Goal: Transaction & Acquisition: Purchase product/service

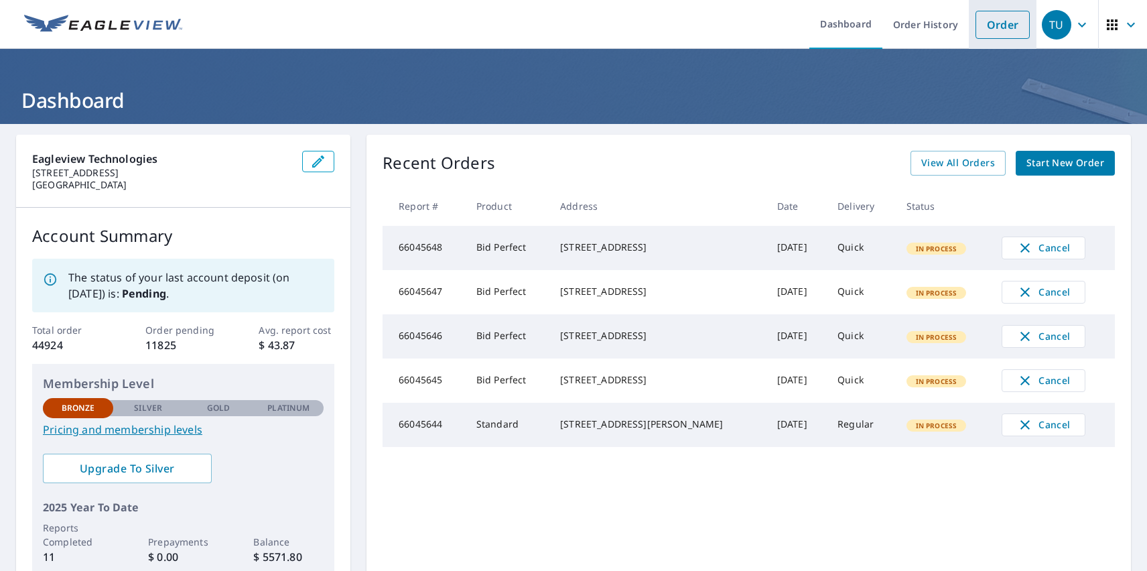
click at [992, 24] on link "Order" at bounding box center [1002, 25] width 54 height 28
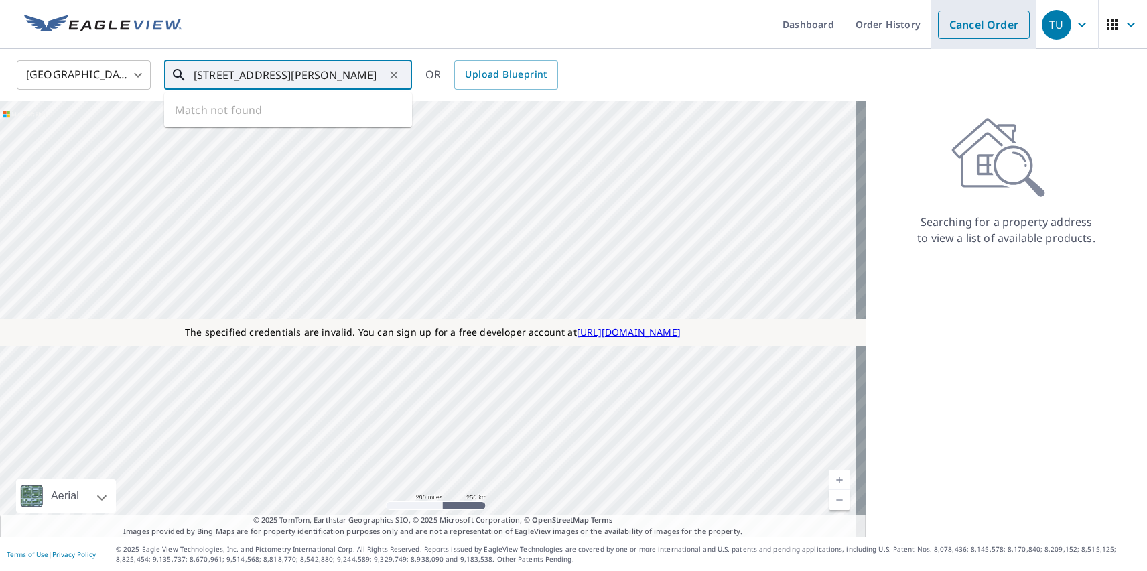
type input "1111 E Cesar Chavez St Austin, TX 78702"
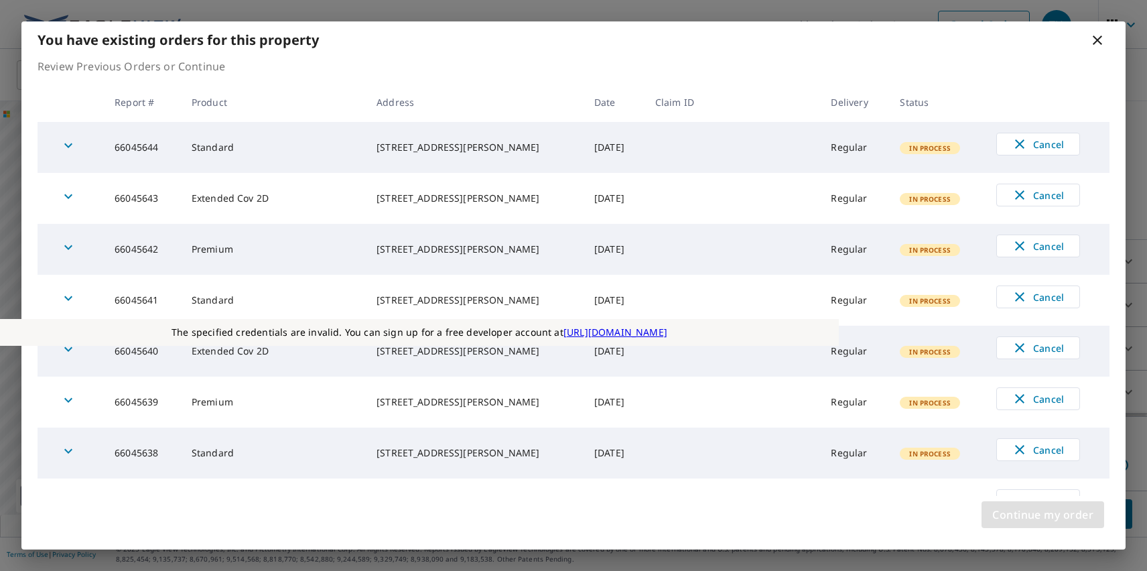
click at [1042, 515] on span "Continue my order" at bounding box center [1042, 514] width 101 height 19
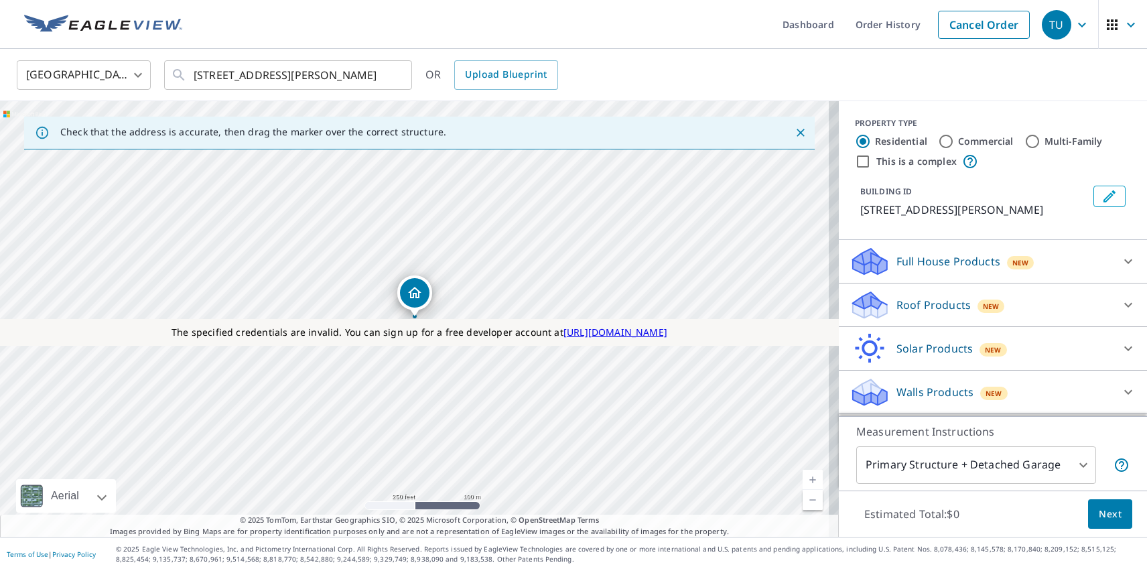
click at [890, 141] on label "Residential" at bounding box center [901, 141] width 52 height 13
click at [871, 141] on input "Residential" at bounding box center [863, 141] width 16 height 16
click at [906, 161] on label "This is a complex" at bounding box center [916, 161] width 80 height 13
click at [871, 161] on input "This is a complex" at bounding box center [863, 161] width 16 height 16
checkbox input "true"
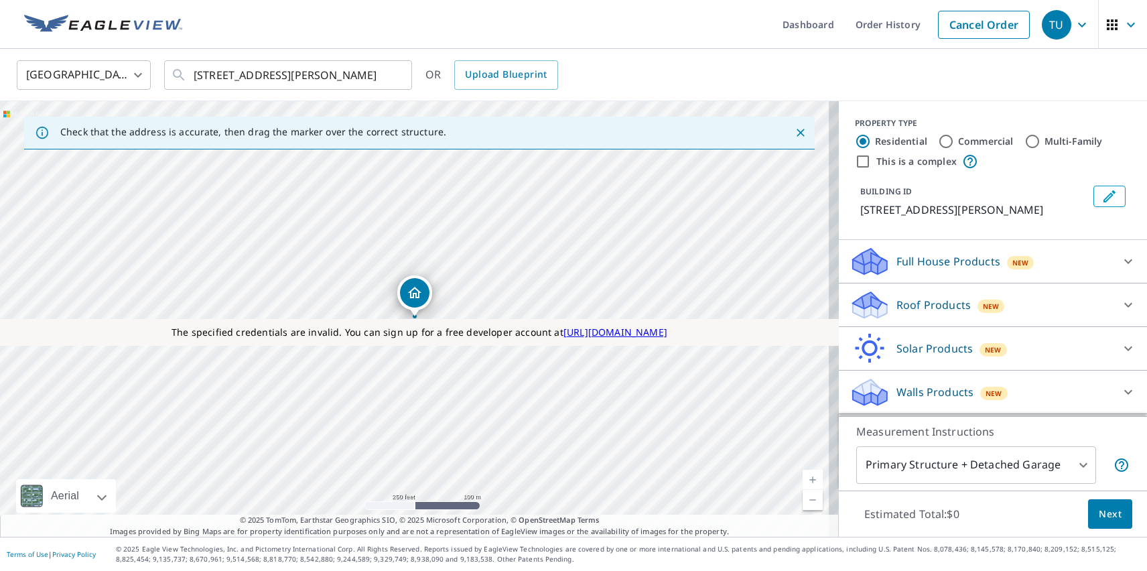
radio input "false"
radio input "true"
type input "4"
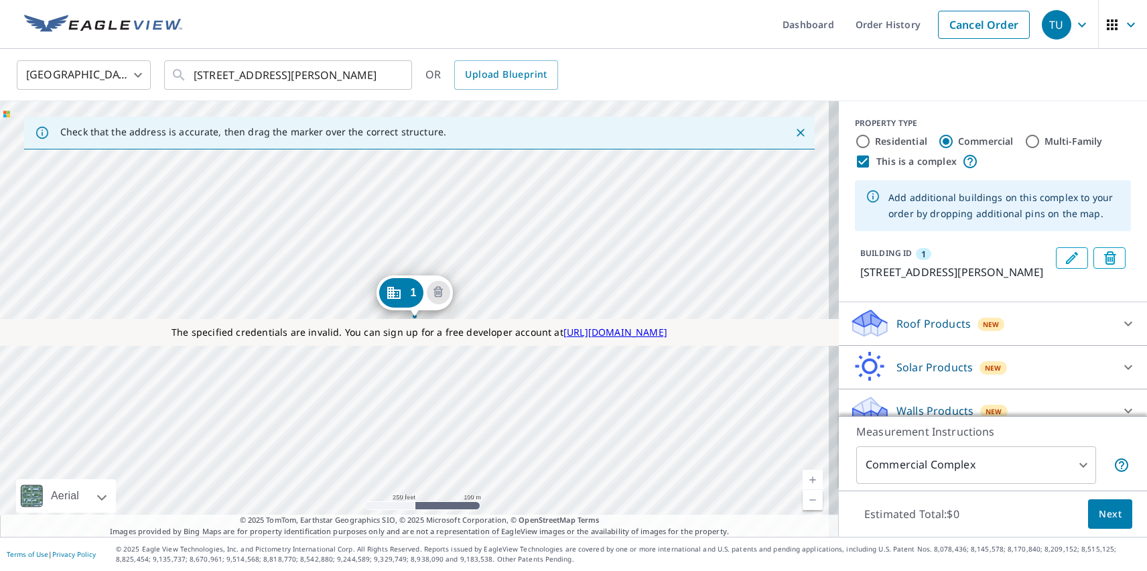
click at [268, 402] on div "1 1111 E Cesar Chavez St Austin, TX 78702" at bounding box center [419, 318] width 839 height 435
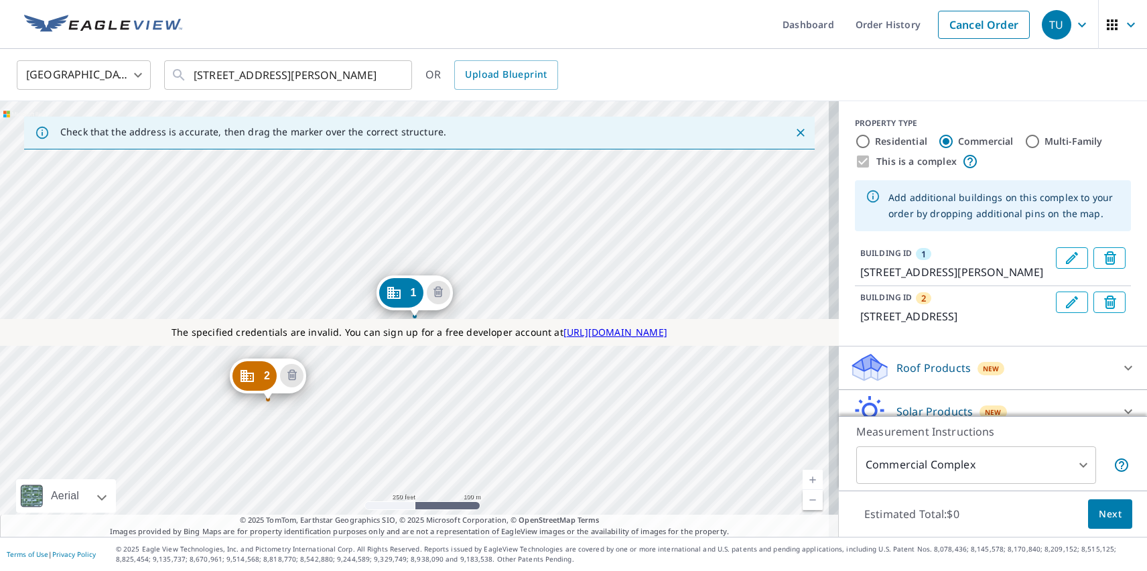
click at [368, 301] on div "2 71 San Marcos St Austin, TX 78702 1 1111 E Cesar Chavez St Austin, TX 78702" at bounding box center [419, 318] width 839 height 435
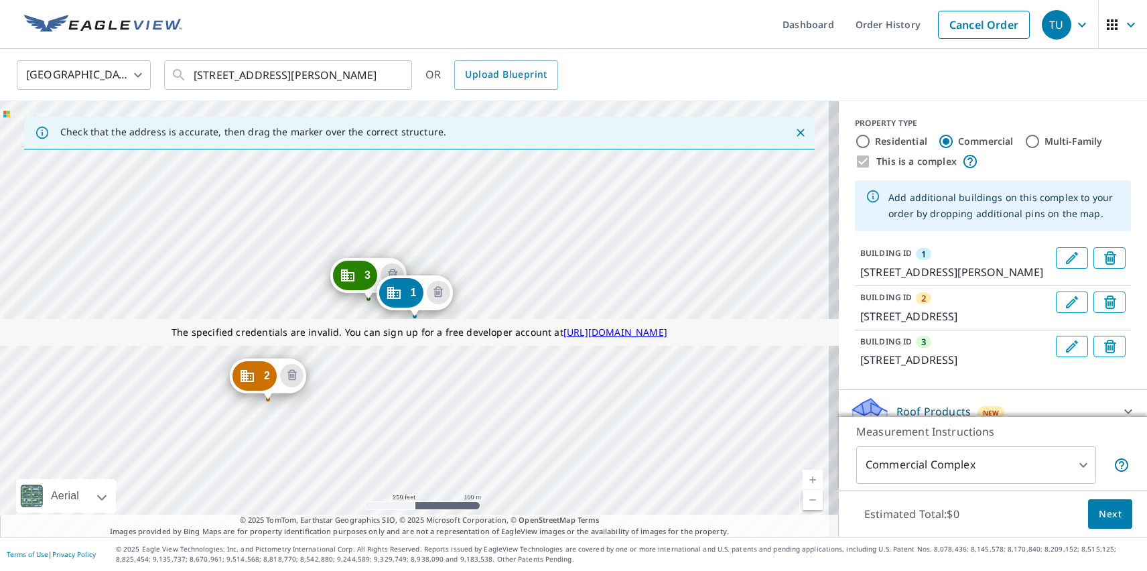
click at [890, 141] on label "Residential" at bounding box center [901, 141] width 52 height 13
click at [871, 141] on input "Residential" at bounding box center [863, 141] width 16 height 16
radio input "true"
type input "1"
click at [922, 447] on p "Roof Products" at bounding box center [933, 455] width 74 height 16
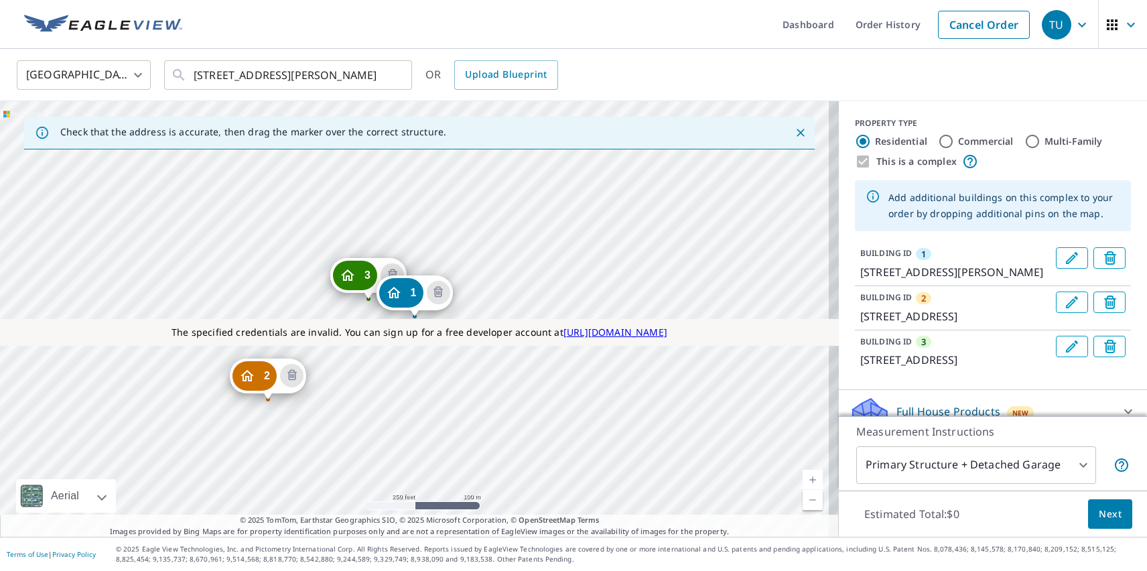
scroll to position [79, 0]
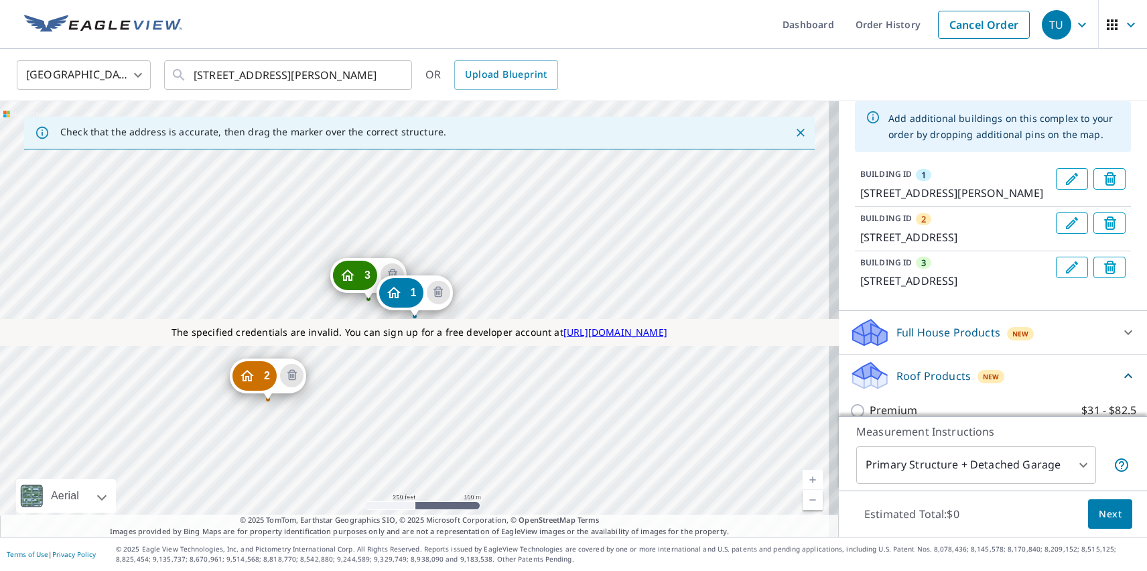
click at [896, 478] on p "ClaimsReady™" at bounding box center [907, 486] width 74 height 17
click at [870, 478] on input "ClaimsReady™ $31.5 - $79" at bounding box center [860, 486] width 20 height 16
checkbox input "true"
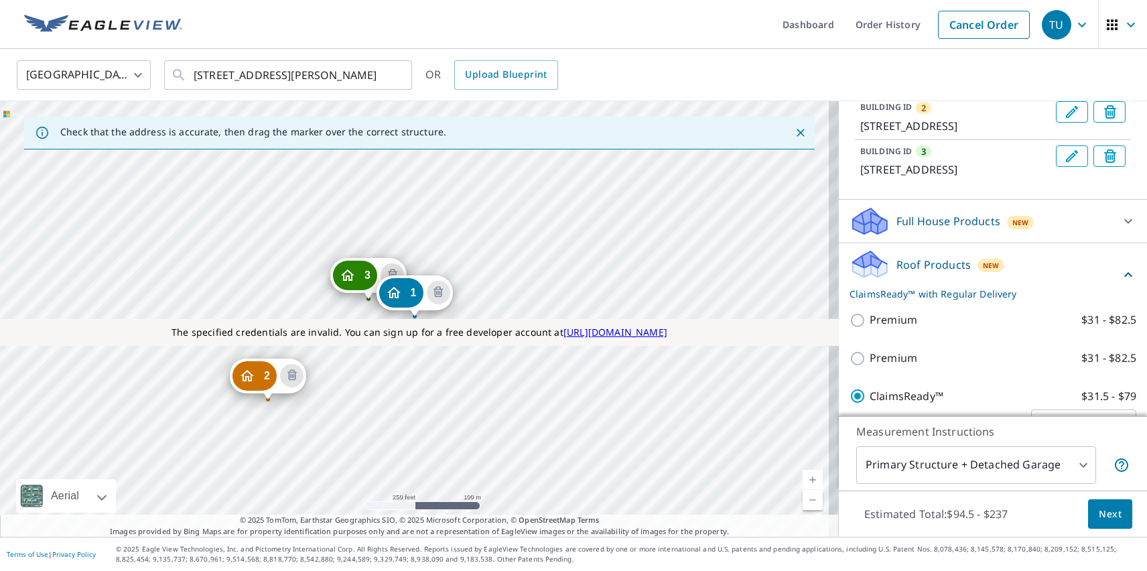
click at [1100, 513] on span "Next" at bounding box center [1110, 514] width 23 height 17
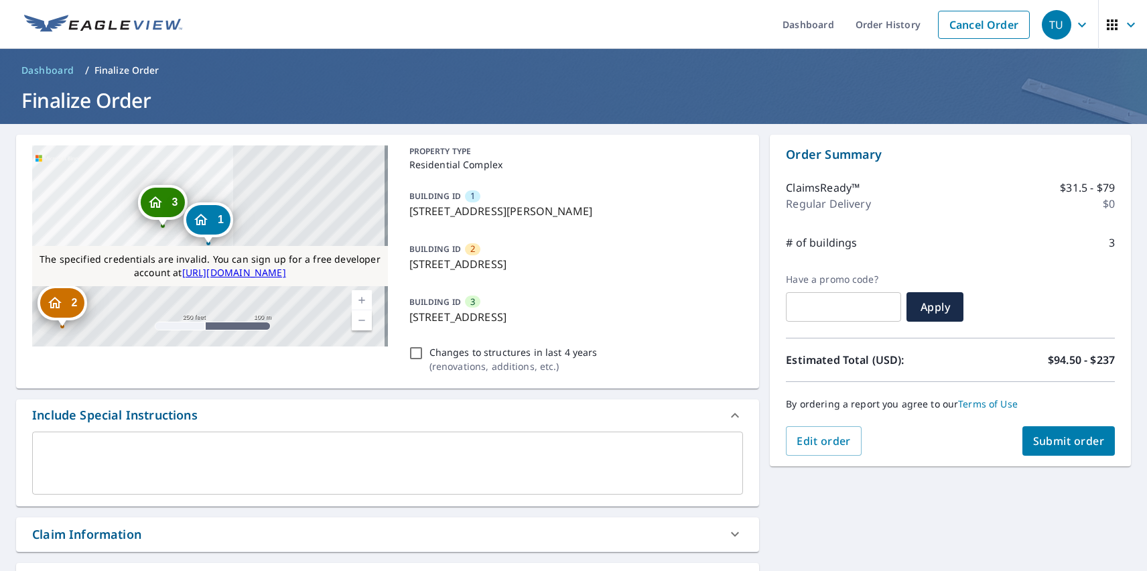
click at [1047, 24] on div "TU" at bounding box center [1056, 24] width 29 height 29
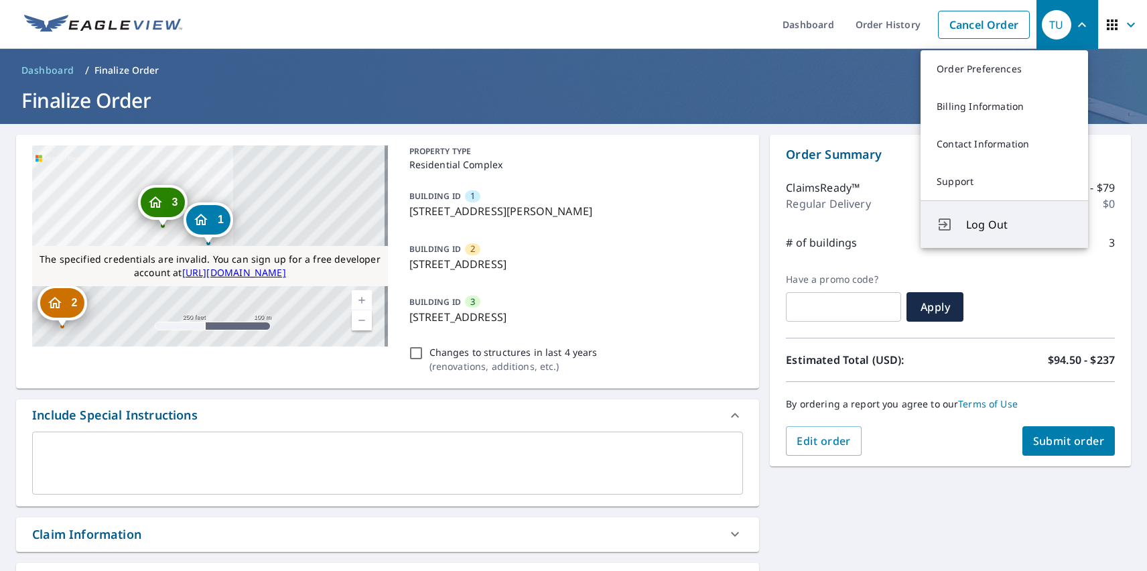
click at [1019, 224] on span "Log Out" at bounding box center [1019, 224] width 106 height 16
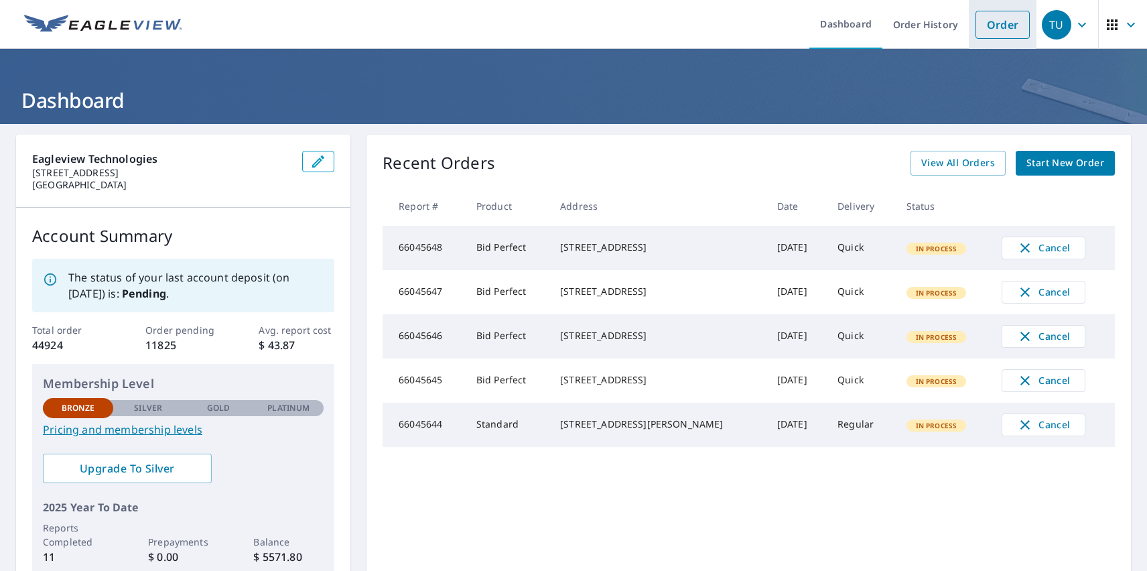
click at [992, 24] on link "Order" at bounding box center [1002, 25] width 54 height 28
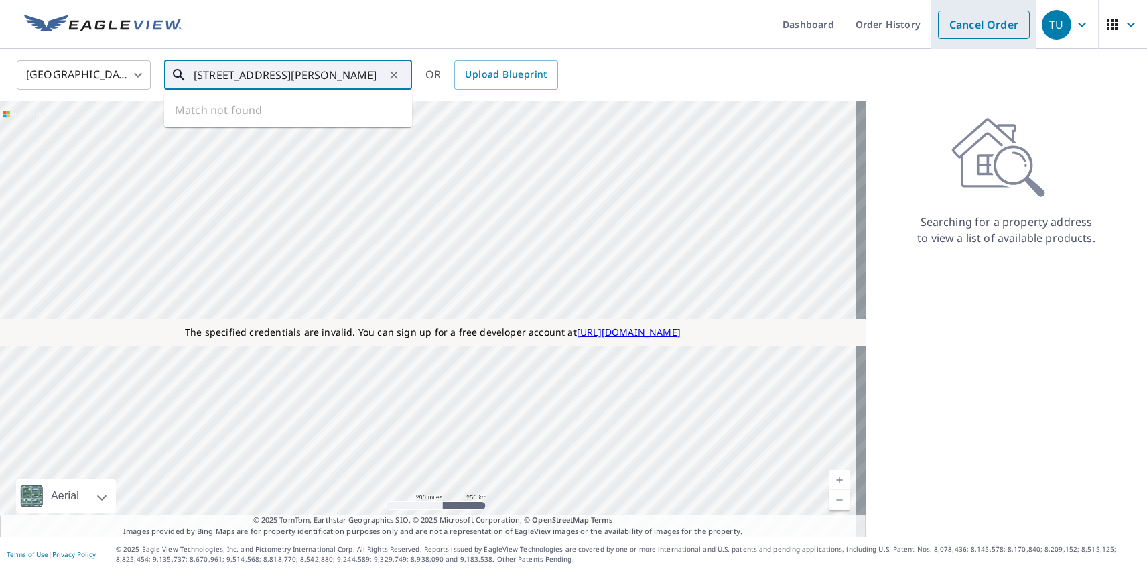
type input "1111 E Cesar Chavez St Austin, TX 78702"
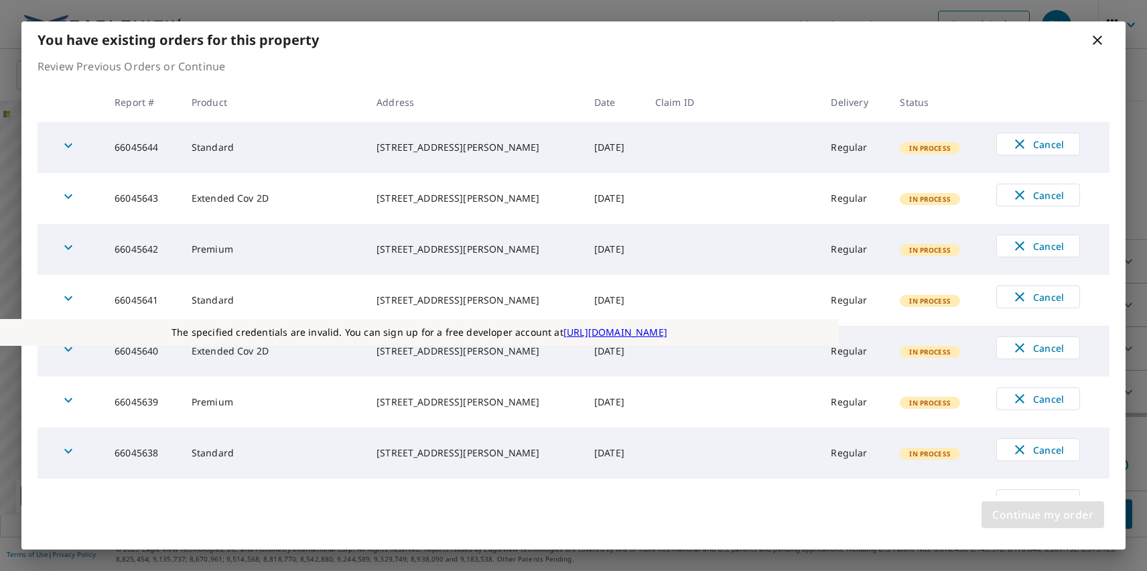
click at [1042, 515] on span "Continue my order" at bounding box center [1042, 514] width 101 height 19
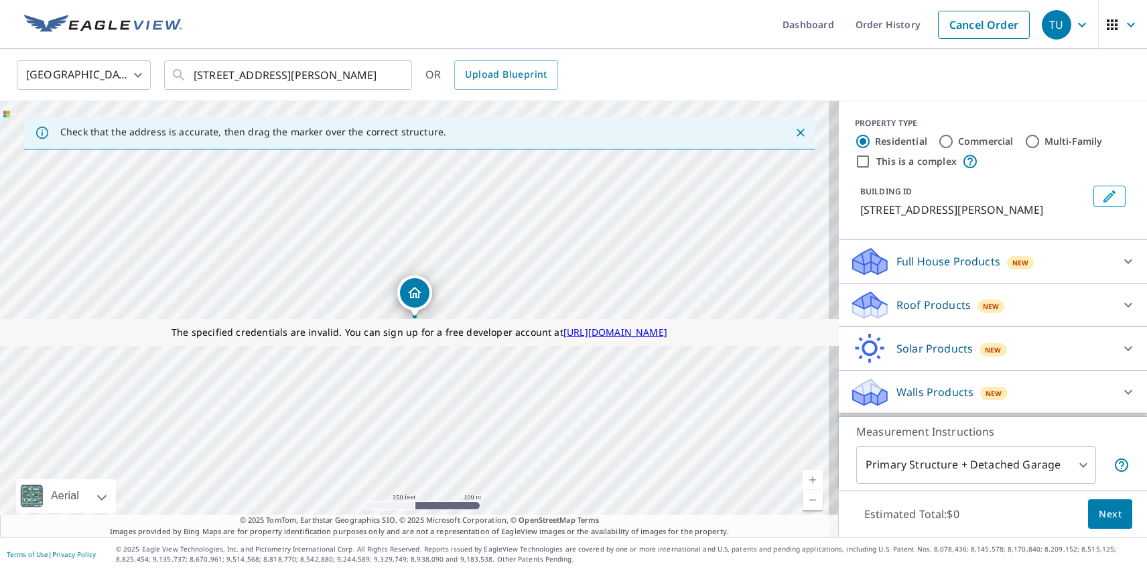
click at [975, 141] on label "Commercial" at bounding box center [986, 141] width 56 height 13
click at [954, 141] on input "Commercial" at bounding box center [946, 141] width 16 height 16
radio input "true"
type input "4"
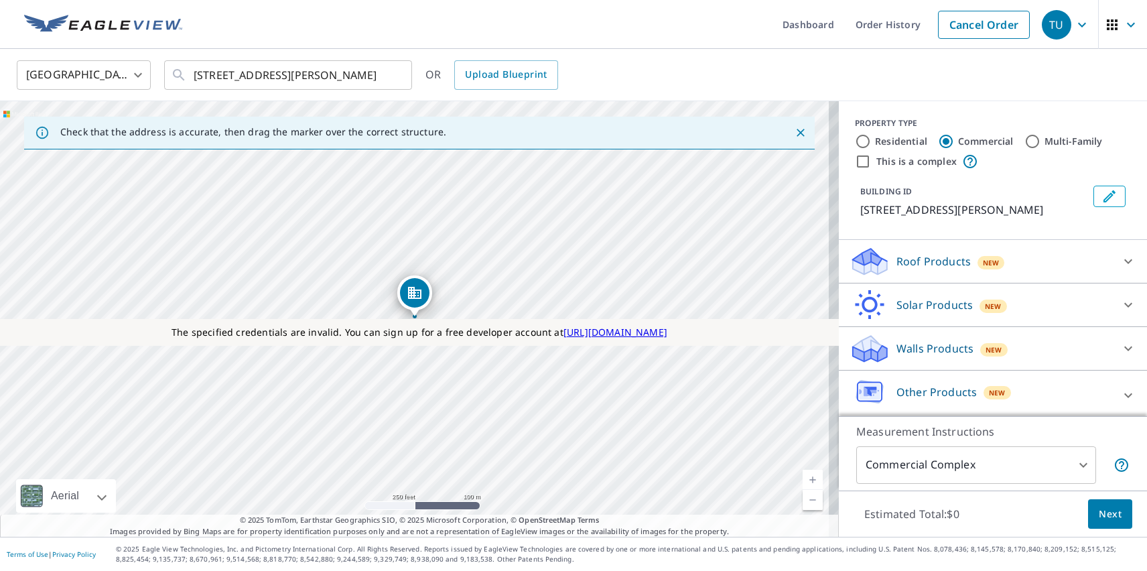
click at [906, 161] on label "This is a complex" at bounding box center [916, 161] width 80 height 13
click at [871, 161] on input "This is a complex" at bounding box center [863, 161] width 16 height 16
checkbox input "true"
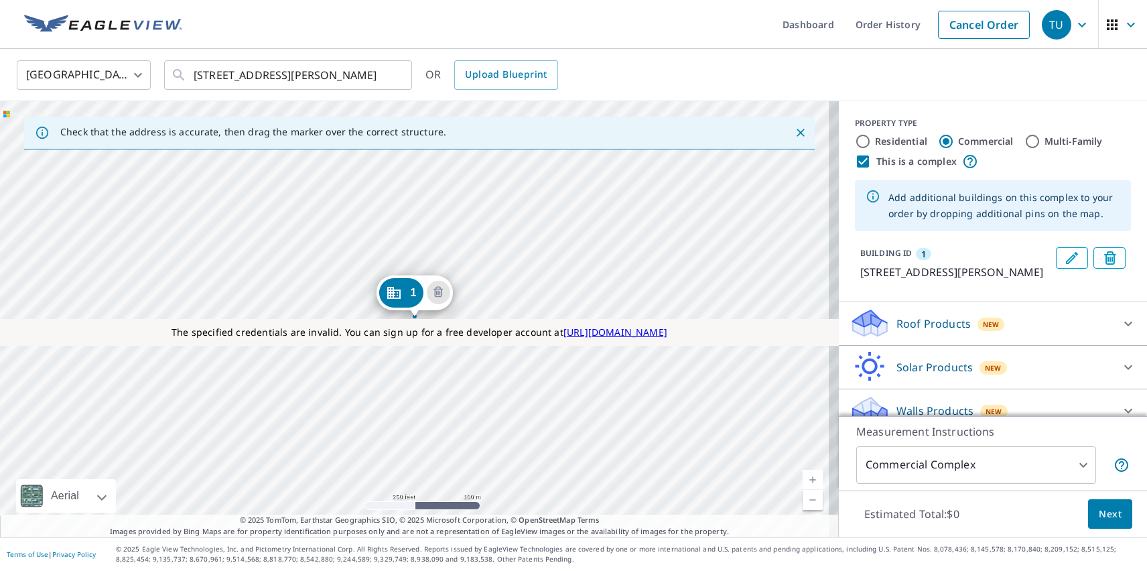
click at [268, 402] on div "1 1111 E Cesar Chavez St Austin, TX 78702" at bounding box center [419, 318] width 839 height 435
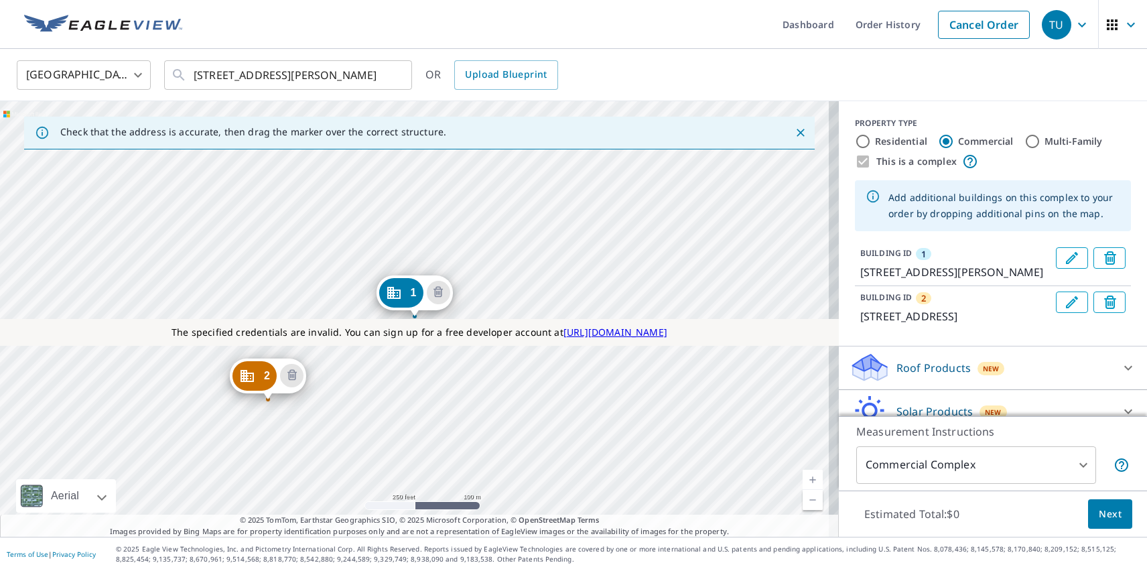
click at [368, 301] on div "2 71 San Marcos St Austin, TX 78702 1 1111 E Cesar Chavez St Austin, TX 78702" at bounding box center [419, 318] width 839 height 435
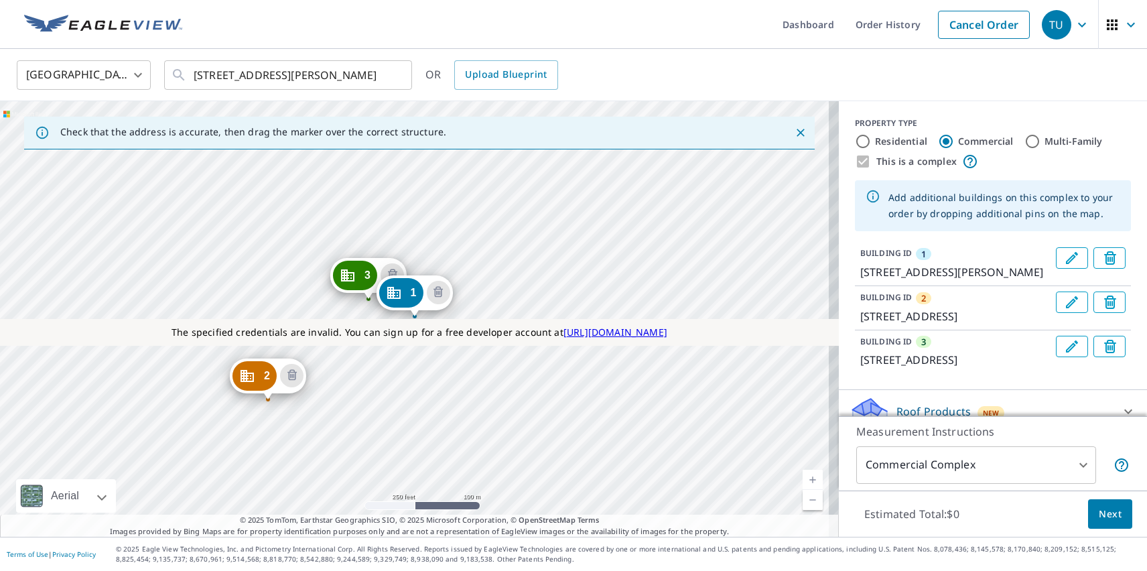
click at [922, 408] on p "Roof Products" at bounding box center [933, 411] width 74 height 16
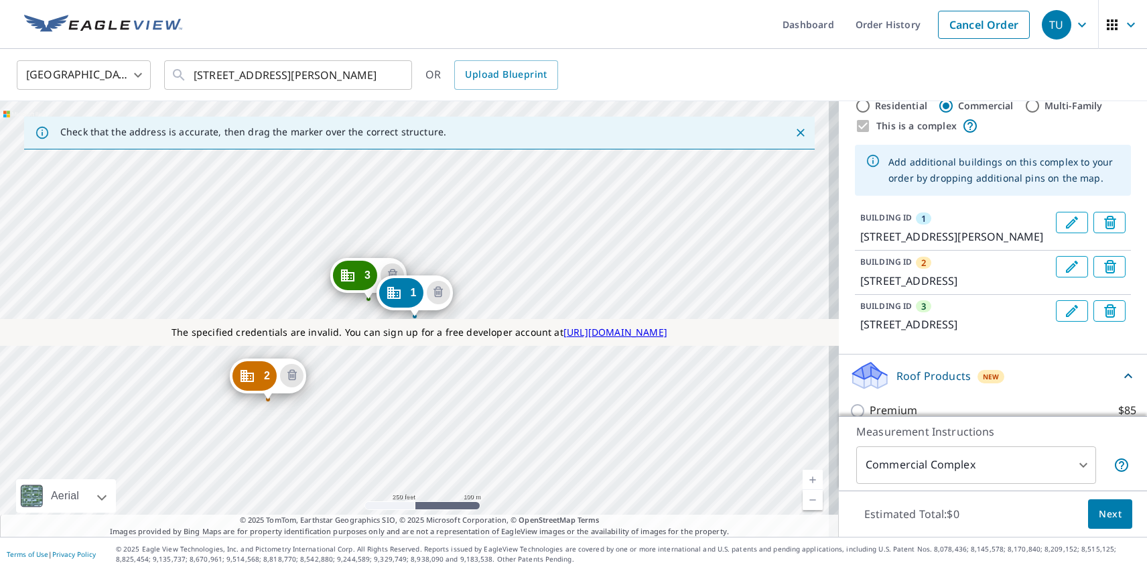
checkbox input "true"
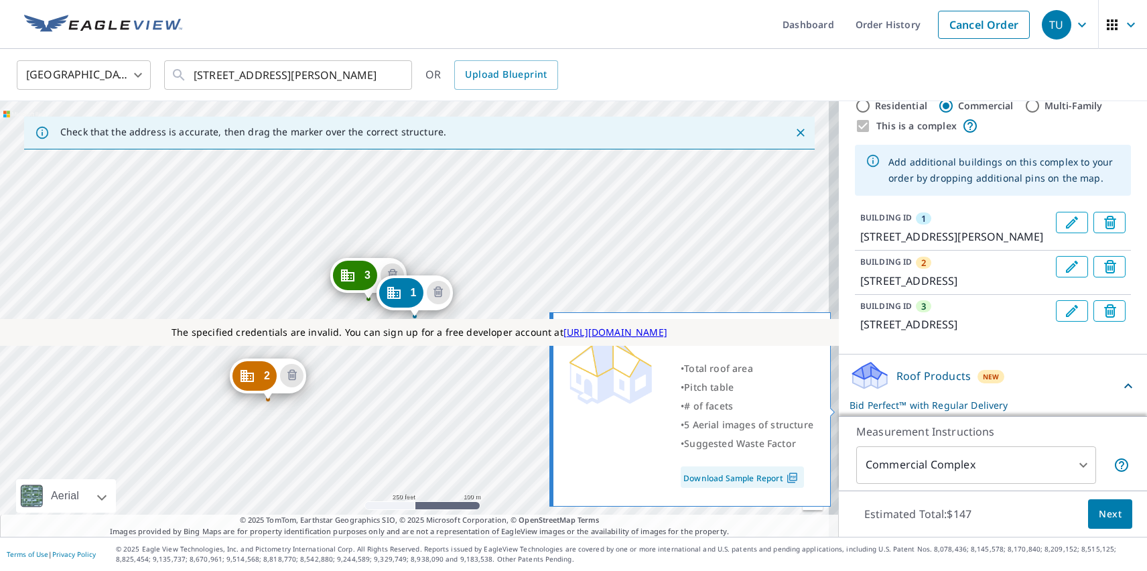
scroll to position [395, 0]
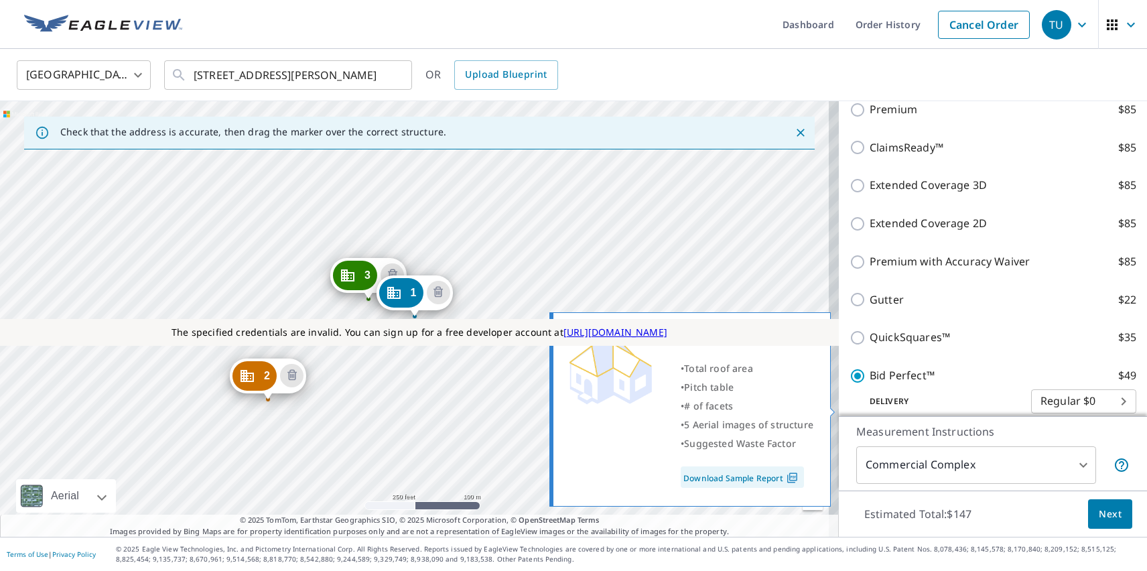
click at [1100, 513] on span "Next" at bounding box center [1110, 514] width 23 height 17
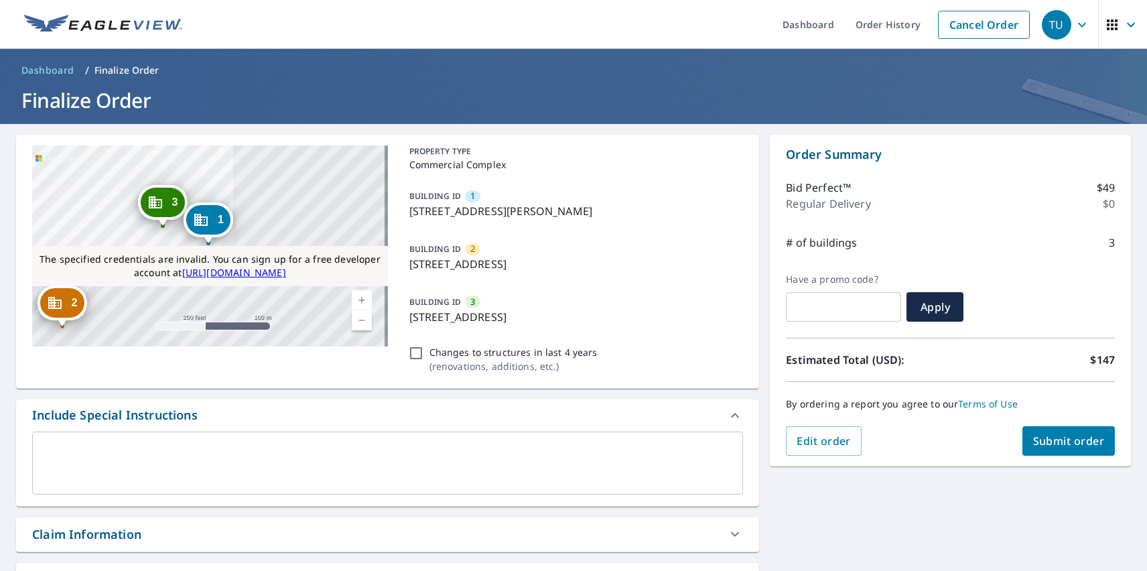
click at [1047, 24] on div "TU" at bounding box center [1056, 24] width 29 height 29
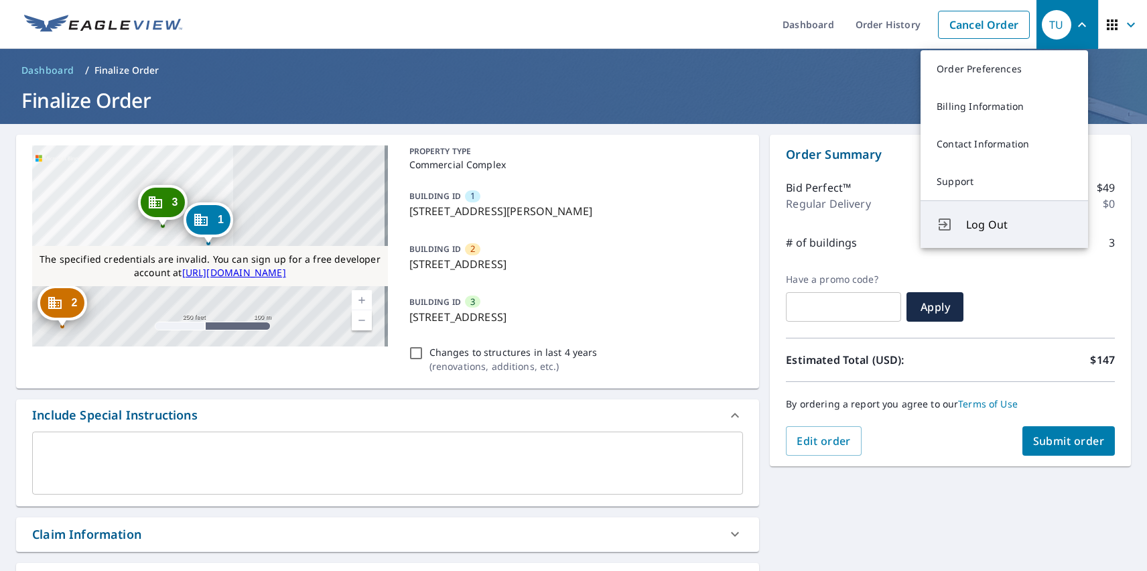
click at [1019, 224] on span "Log Out" at bounding box center [1019, 224] width 106 height 16
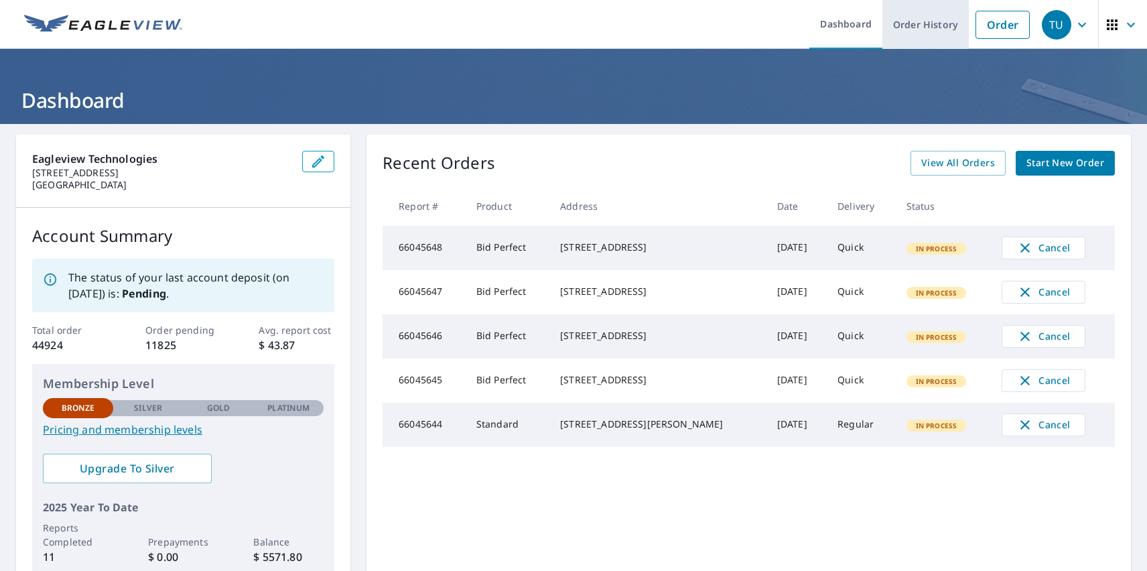
click at [916, 24] on link "Order History" at bounding box center [925, 24] width 86 height 49
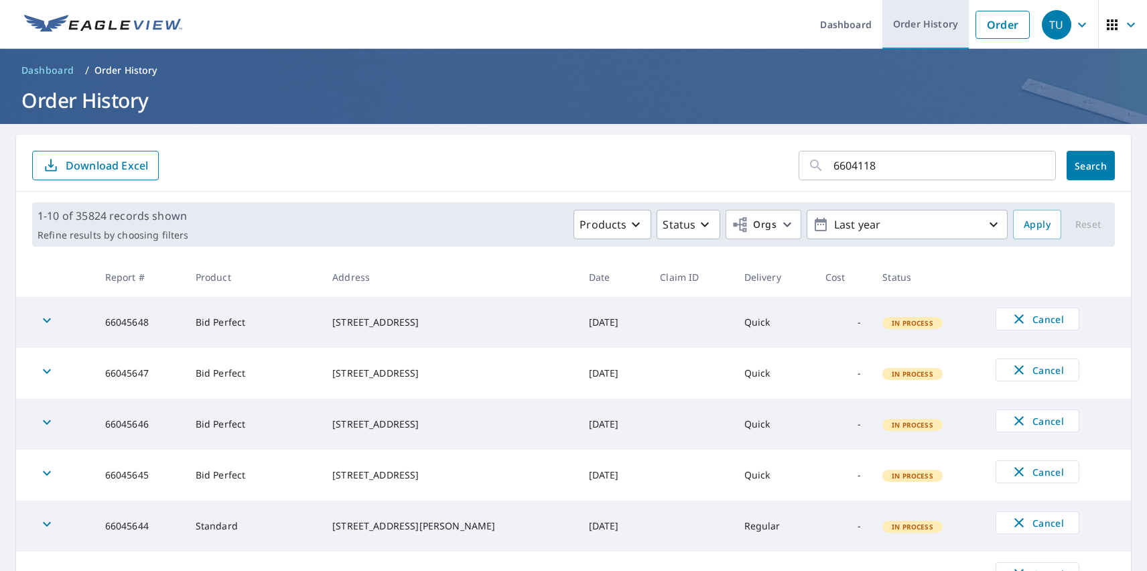
type input "66041181"
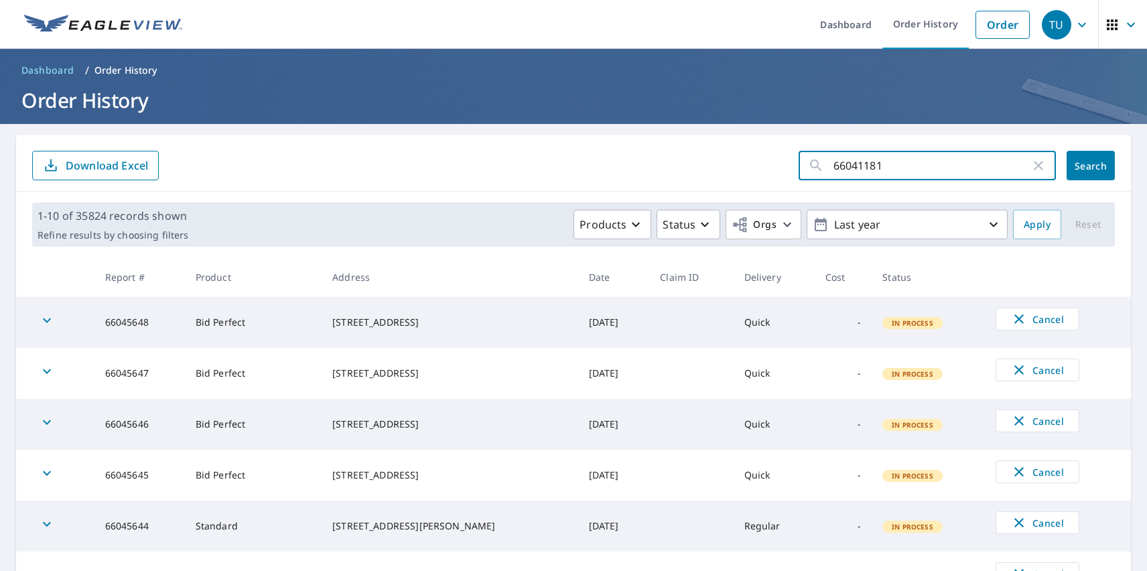
click at [1081, 165] on span "Search" at bounding box center [1090, 165] width 27 height 13
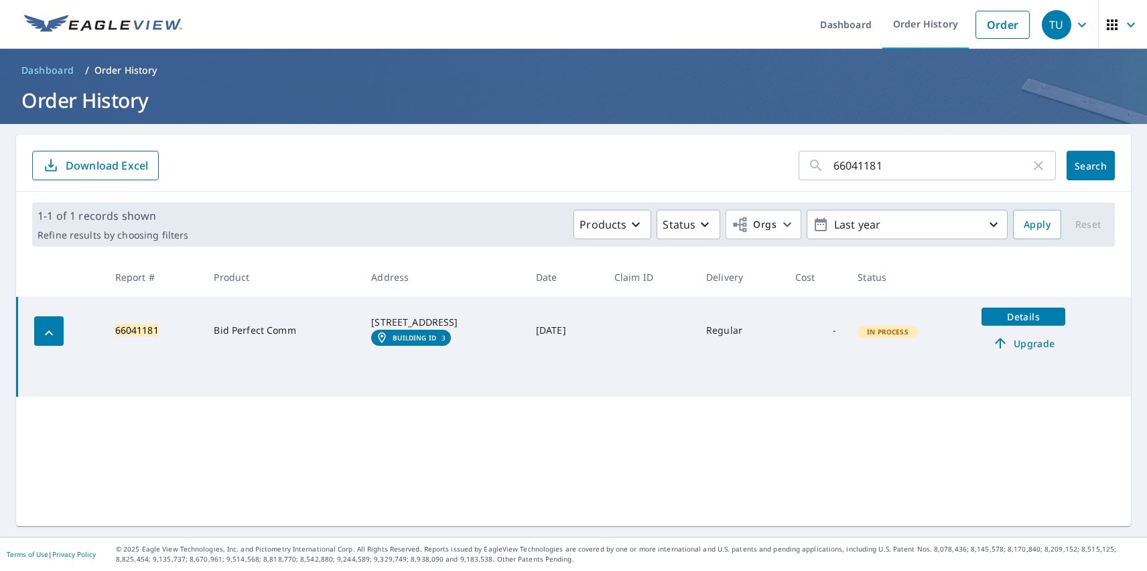
click at [399, 342] on em "Building ID" at bounding box center [415, 338] width 44 height 8
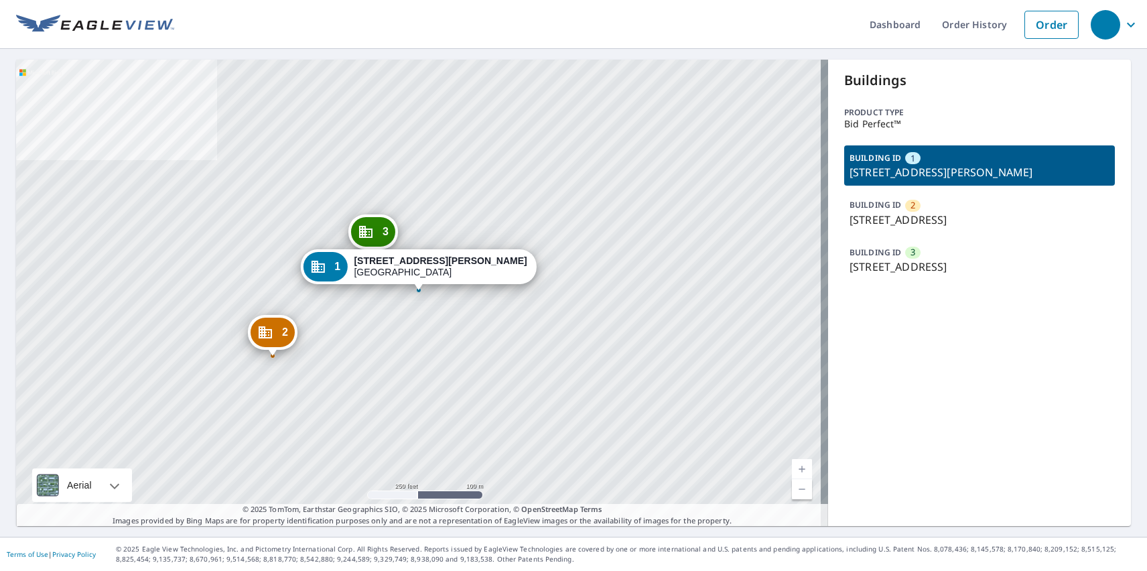
click at [970, 259] on p "[STREET_ADDRESS]" at bounding box center [980, 267] width 260 height 16
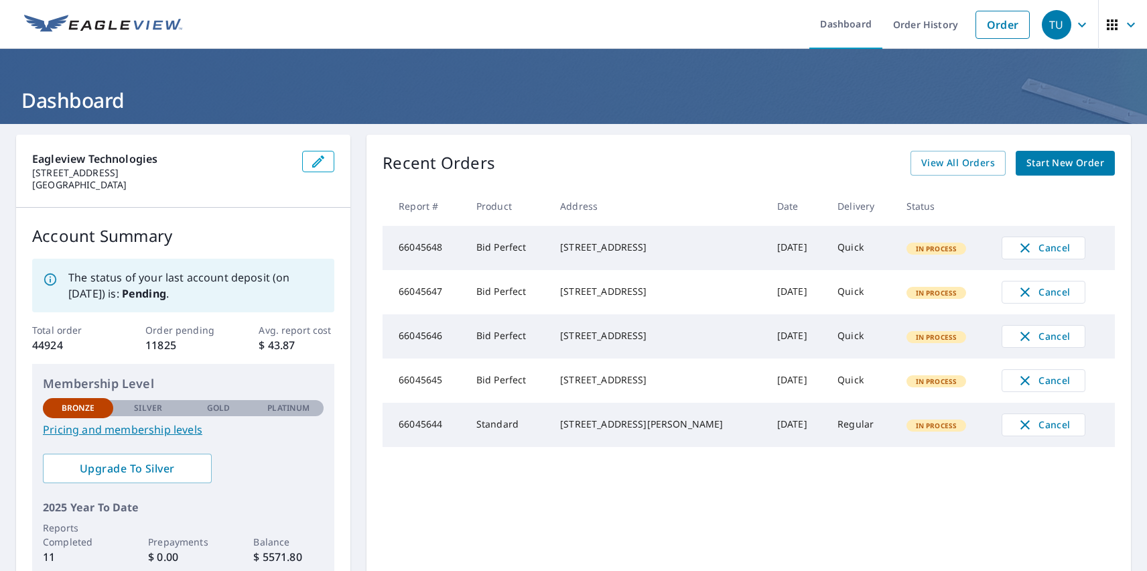
click at [1047, 24] on div "TU" at bounding box center [1056, 24] width 29 height 29
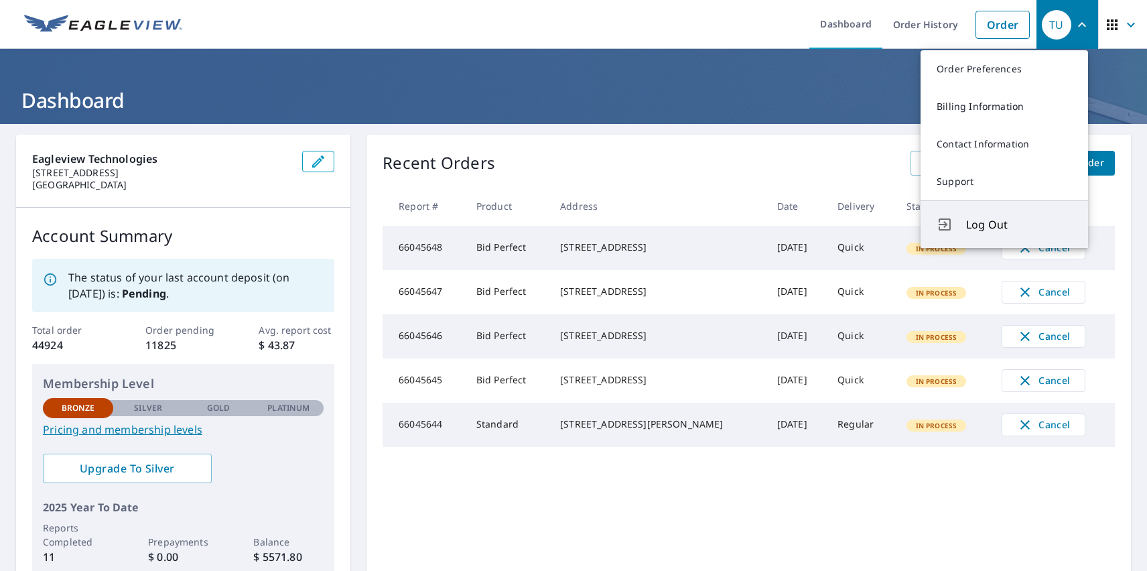
click at [1019, 224] on span "Log Out" at bounding box center [1019, 224] width 106 height 16
